Goal: Task Accomplishment & Management: Use online tool/utility

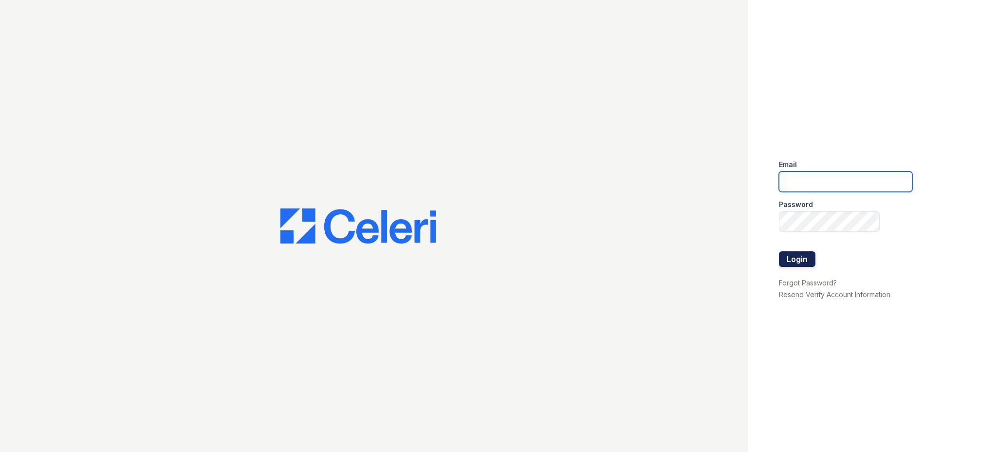
type input "[EMAIL_ADDRESS][DOMAIN_NAME]"
click at [797, 255] on button "Login" at bounding box center [797, 259] width 37 height 16
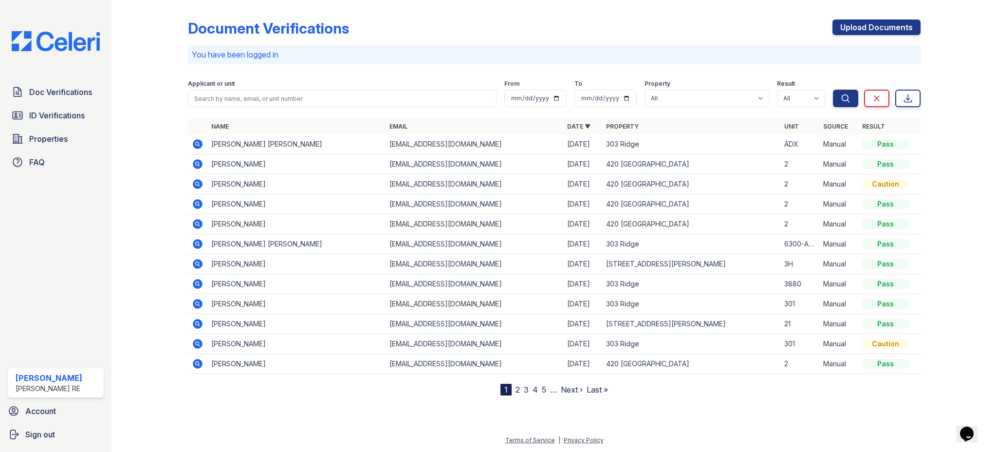
click at [201, 160] on icon at bounding box center [198, 164] width 10 height 10
